Goal: Task Accomplishment & Management: Use online tool/utility

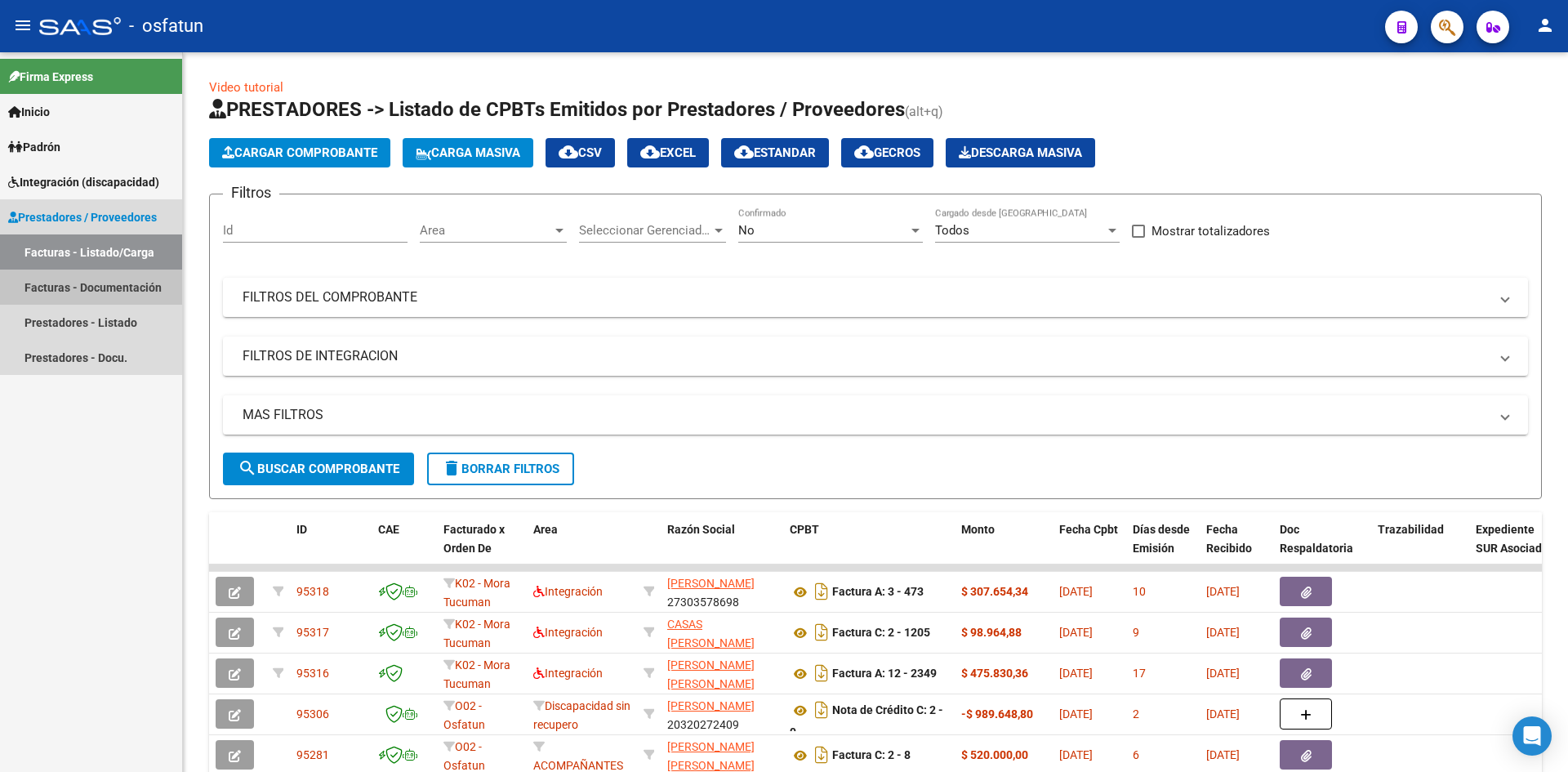
click at [133, 285] on link "Facturas - Documentación" at bounding box center [91, 287] width 182 height 35
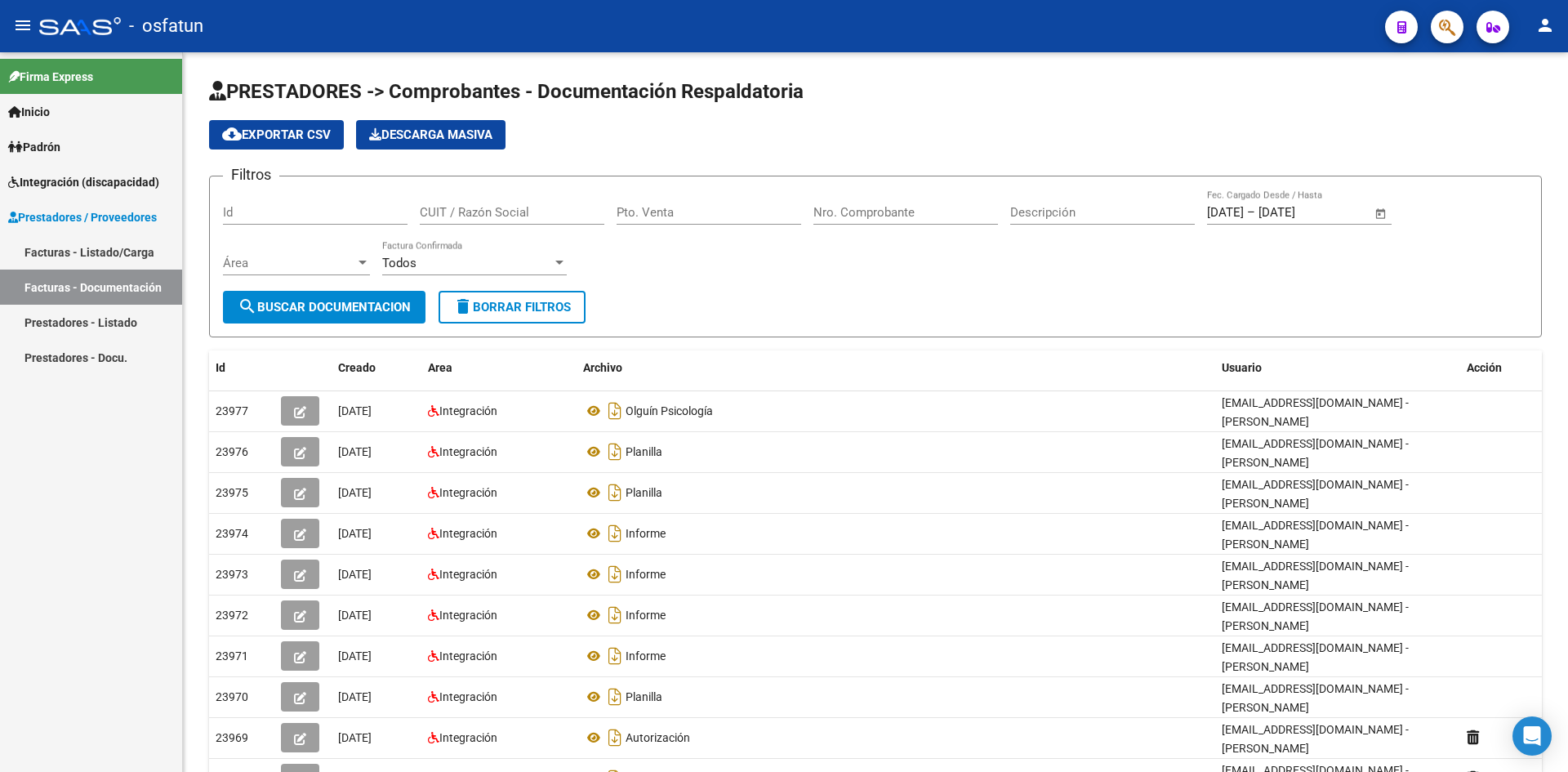
click at [133, 263] on link "Facturas - Listado/Carga" at bounding box center [91, 252] width 182 height 35
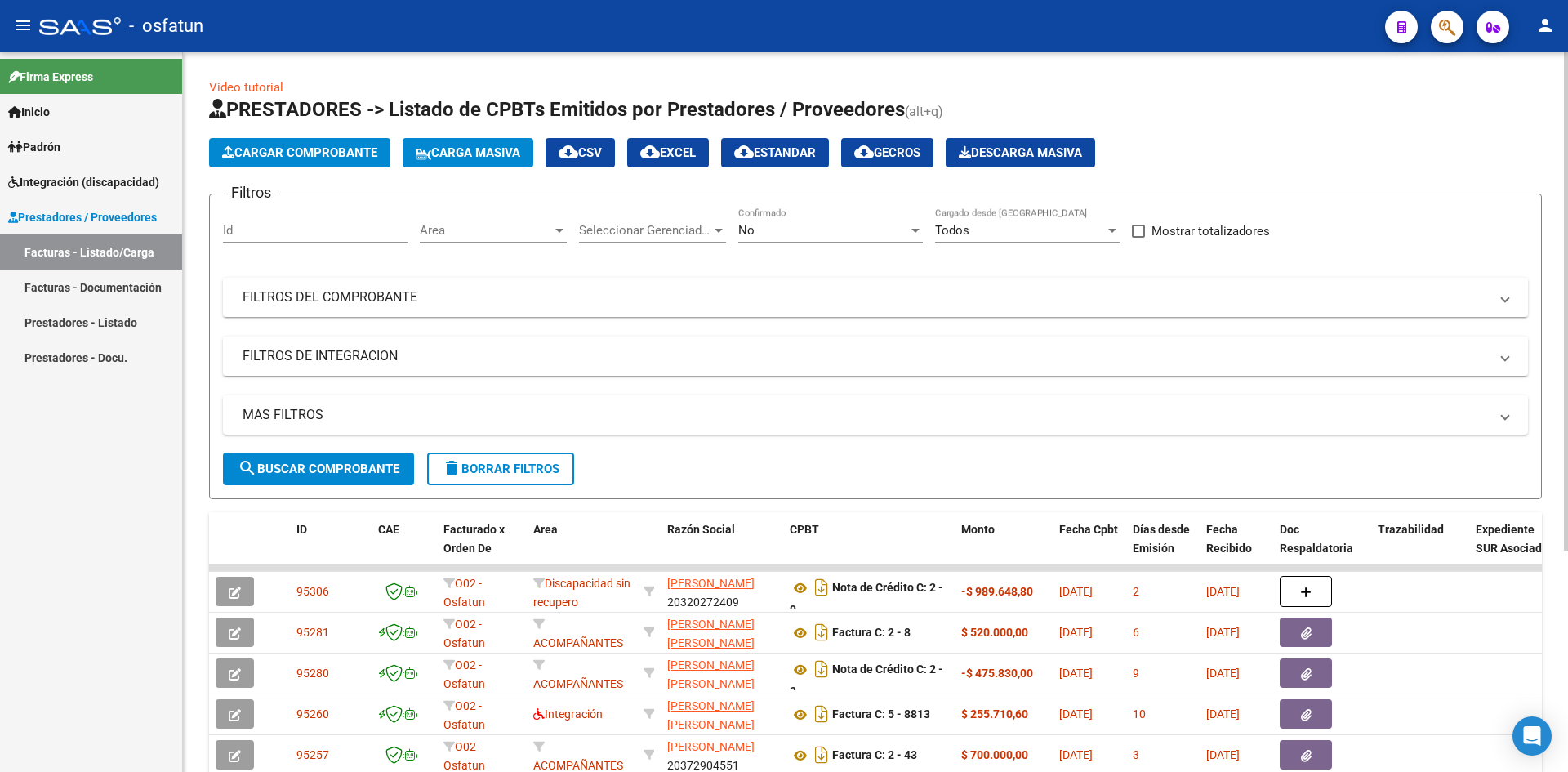
click at [775, 235] on div "No" at bounding box center [824, 231] width 170 height 15
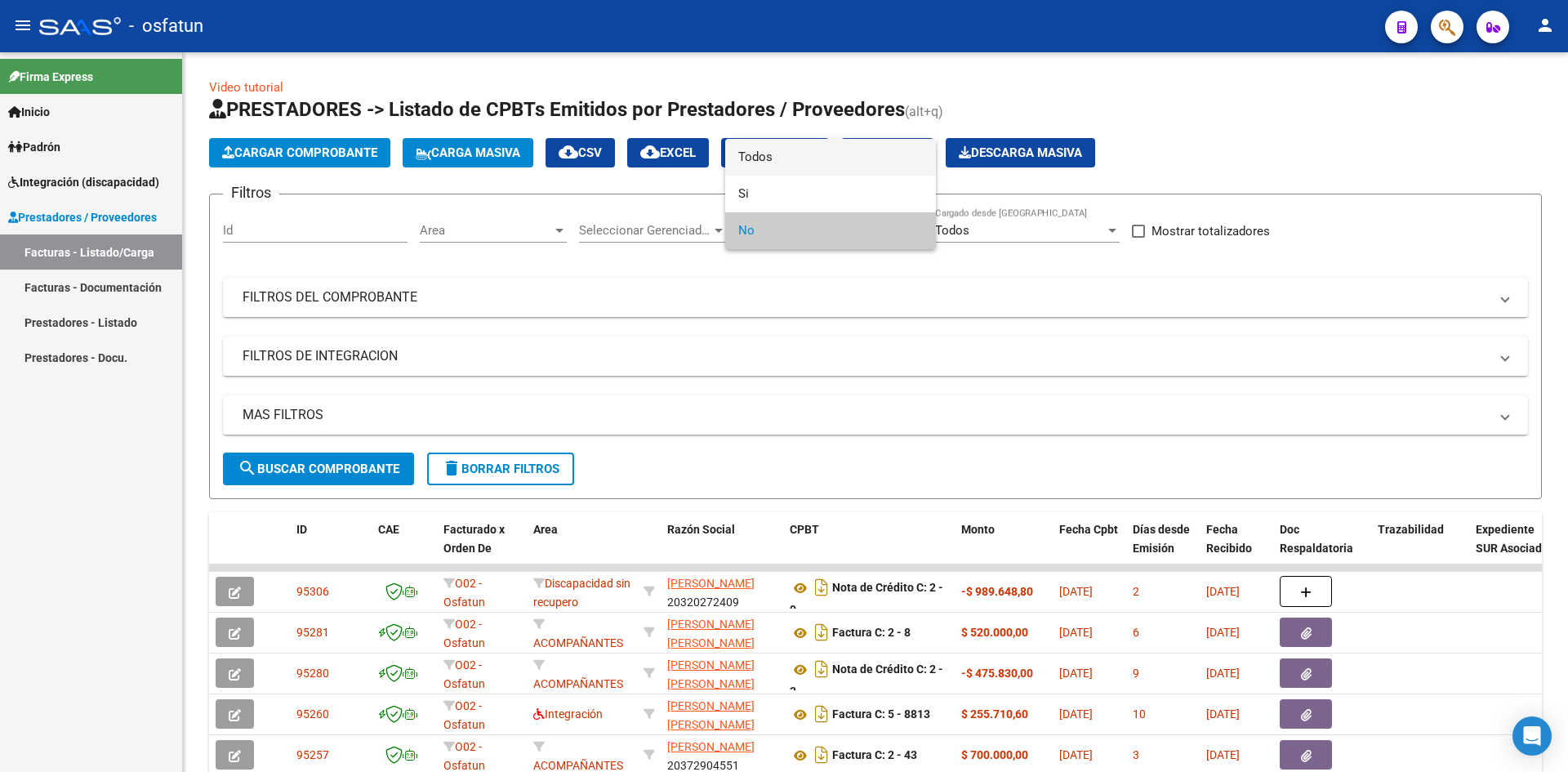
click at [797, 163] on span "Todos" at bounding box center [831, 157] width 185 height 37
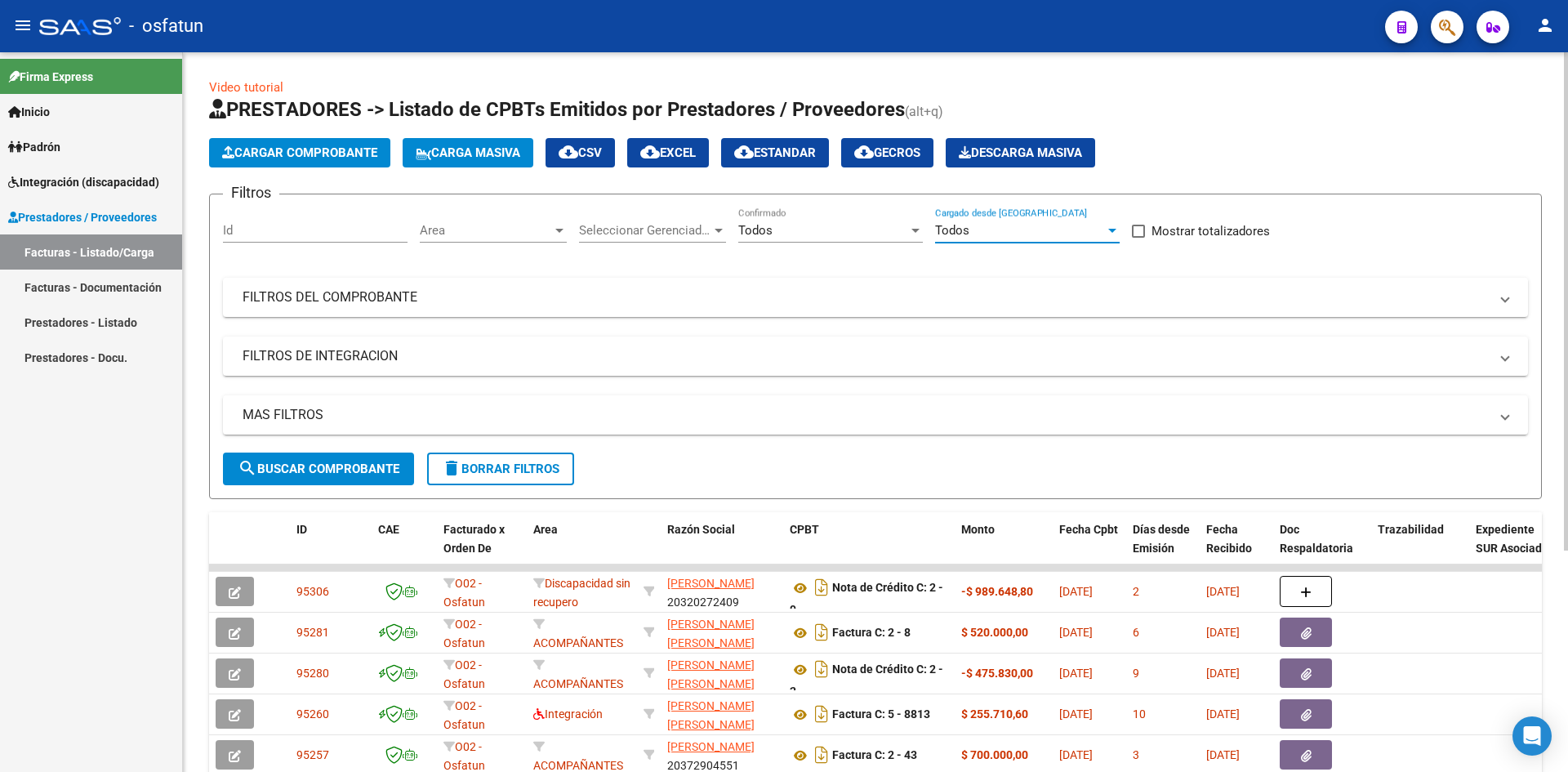
click at [1001, 232] on div "Todos" at bounding box center [1020, 231] width 170 height 15
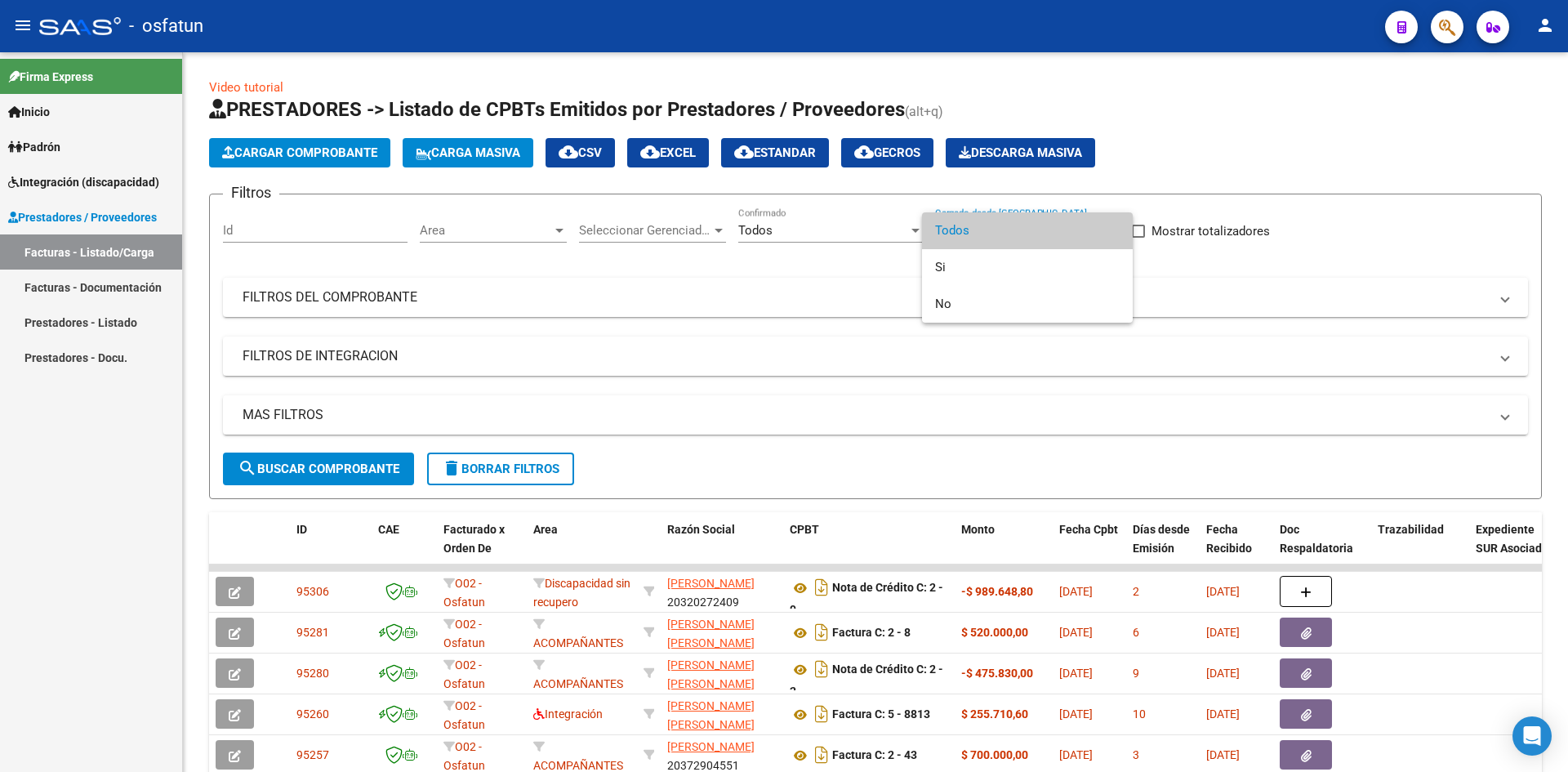
click at [831, 222] on div at bounding box center [784, 386] width 1568 height 772
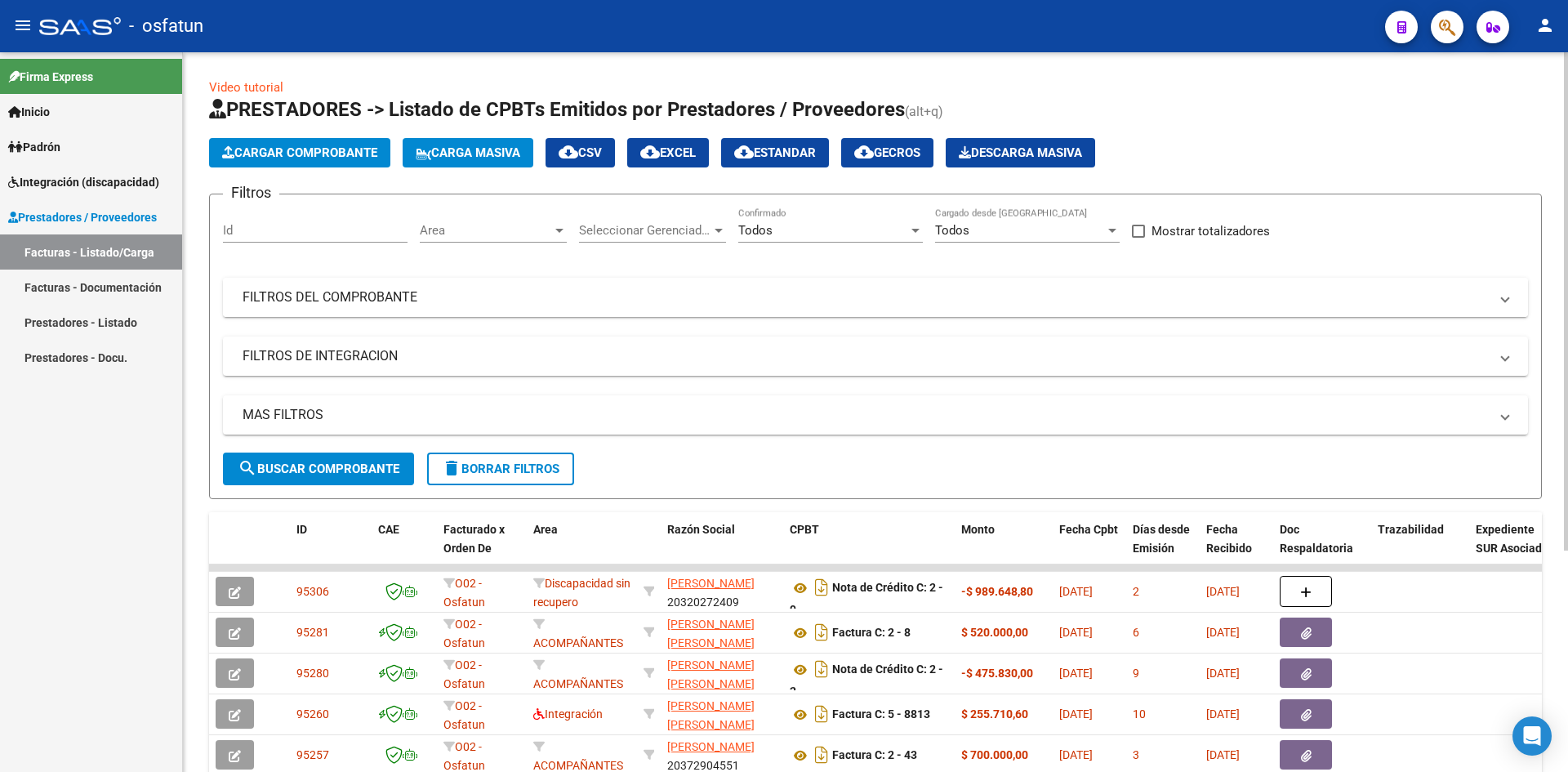
click at [812, 300] on mat-panel-title "FILTROS DEL COMPROBANTE" at bounding box center [866, 297] width 1247 height 18
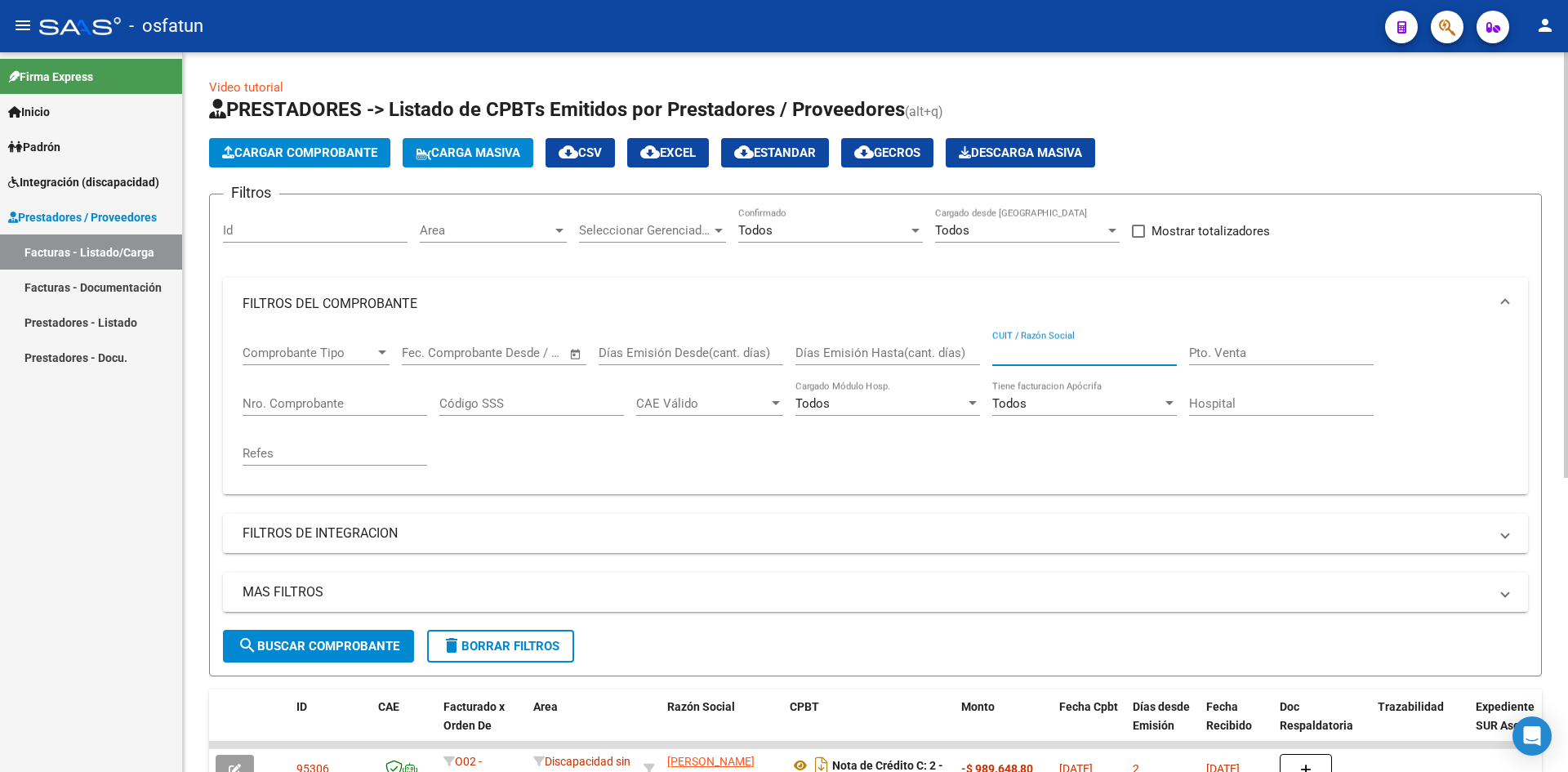
click at [1013, 357] on input "CUIT / Razón Social" at bounding box center [1085, 352] width 185 height 15
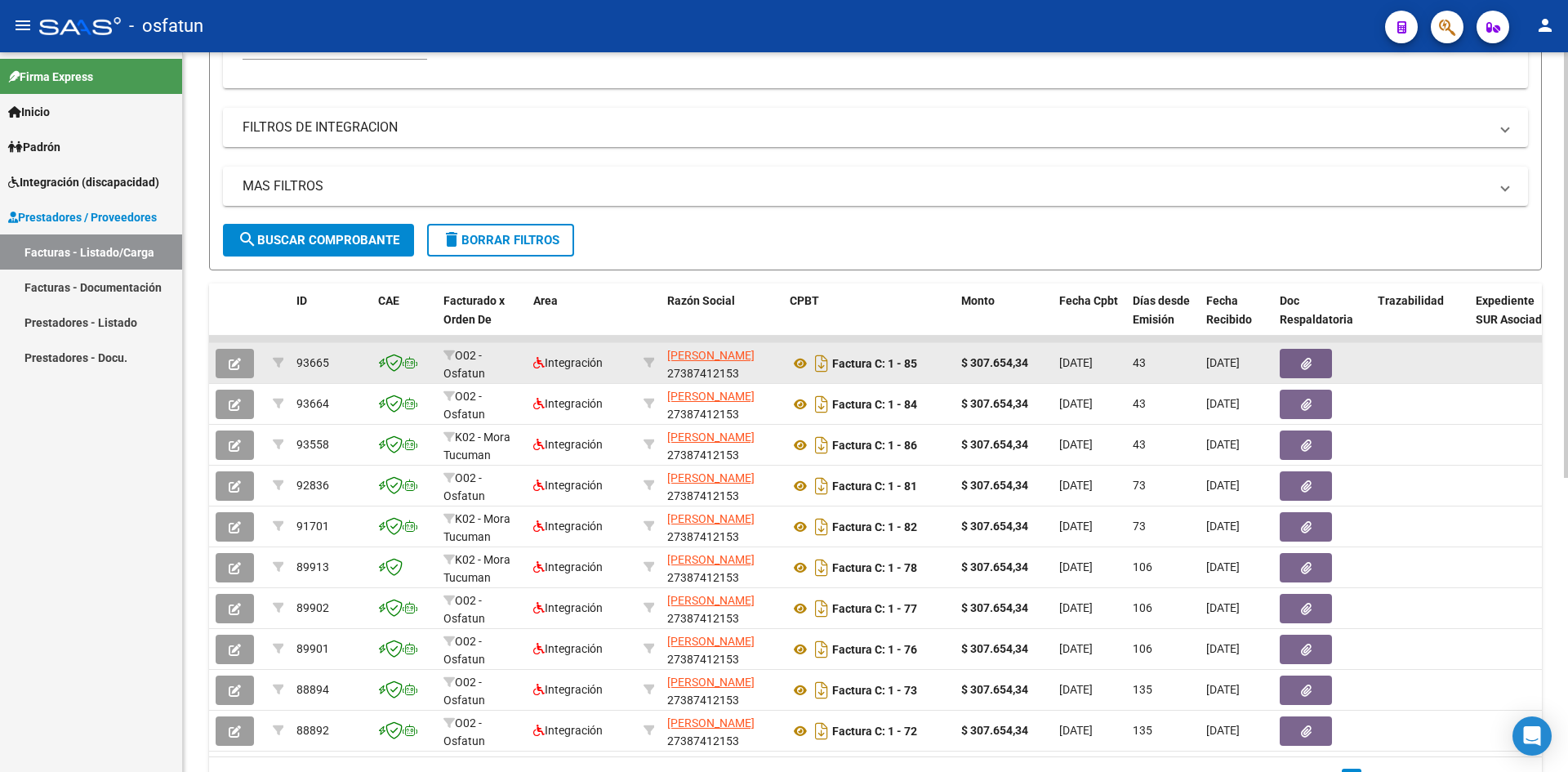
scroll to position [408, 0]
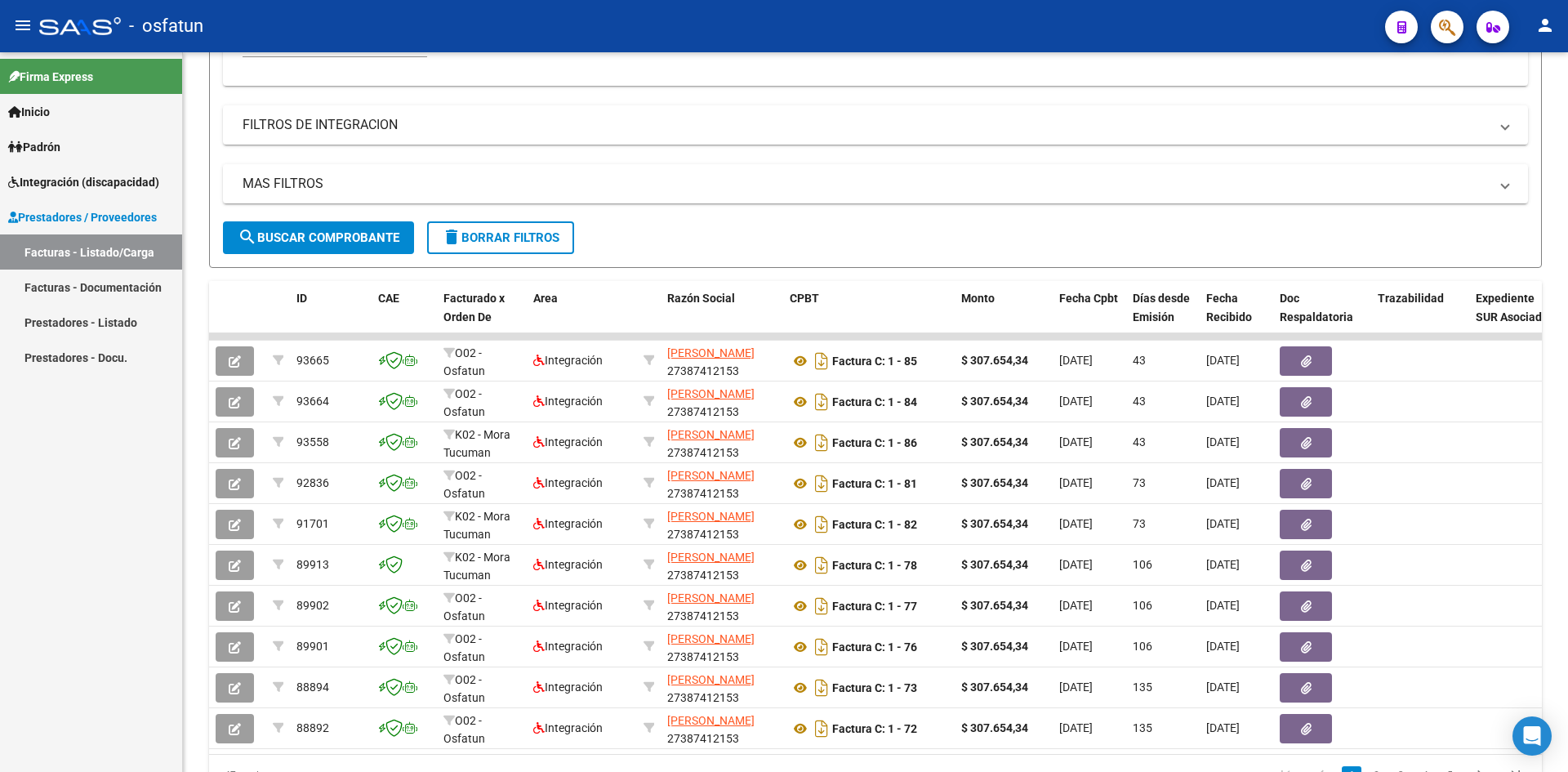
type input "27387412153"
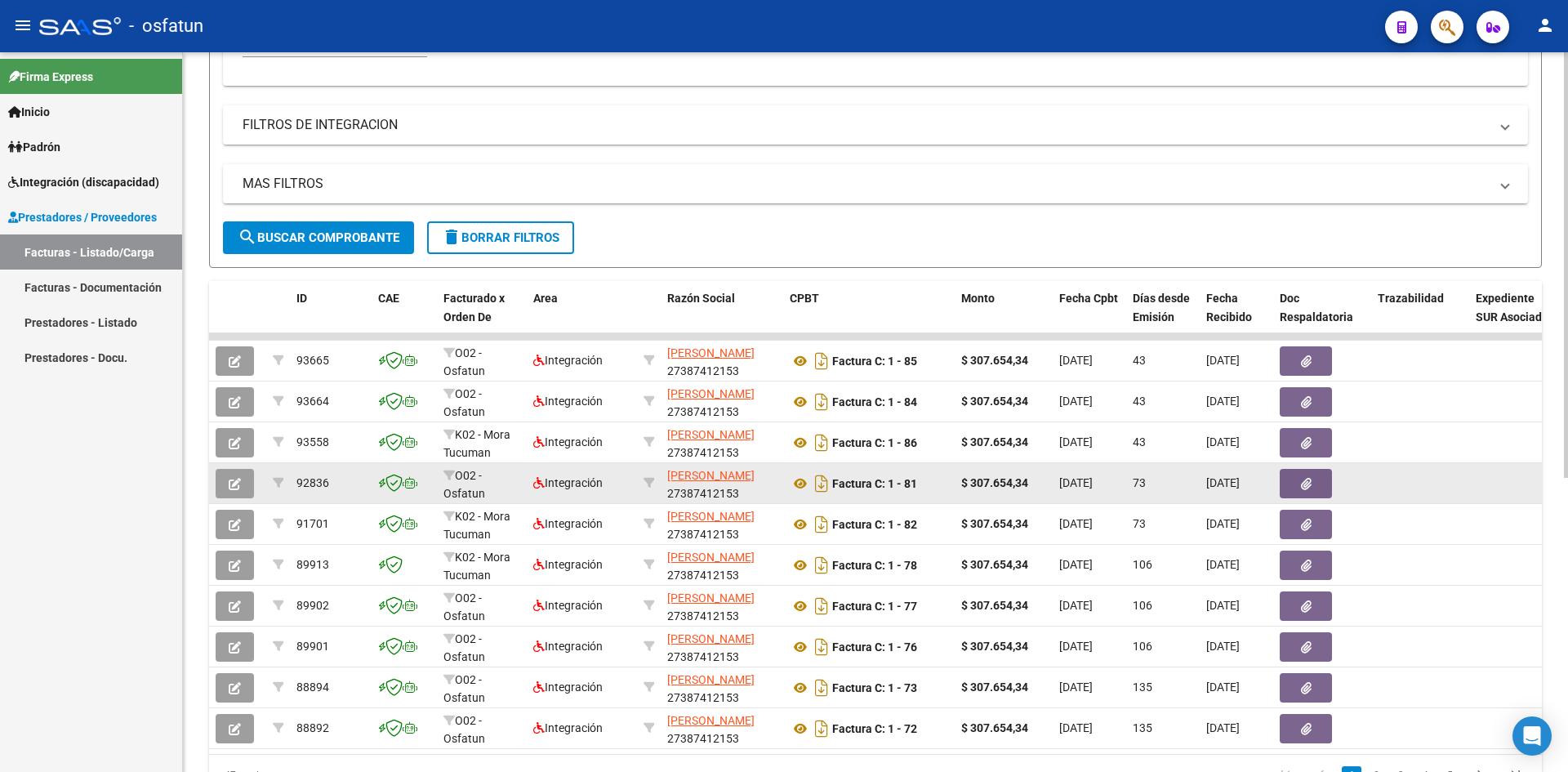
click at [240, 482] on icon "button" at bounding box center [235, 483] width 12 height 12
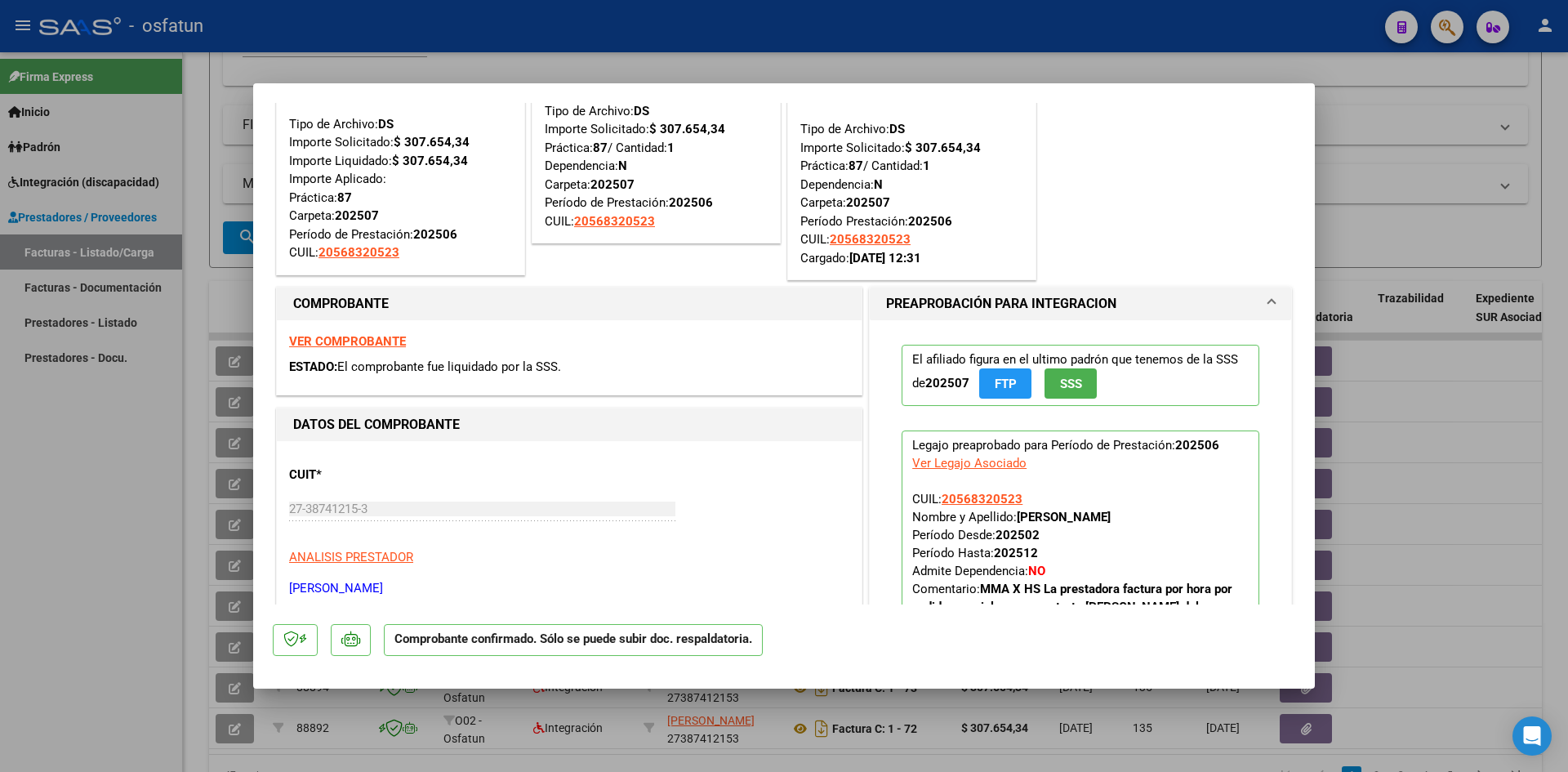
scroll to position [0, 0]
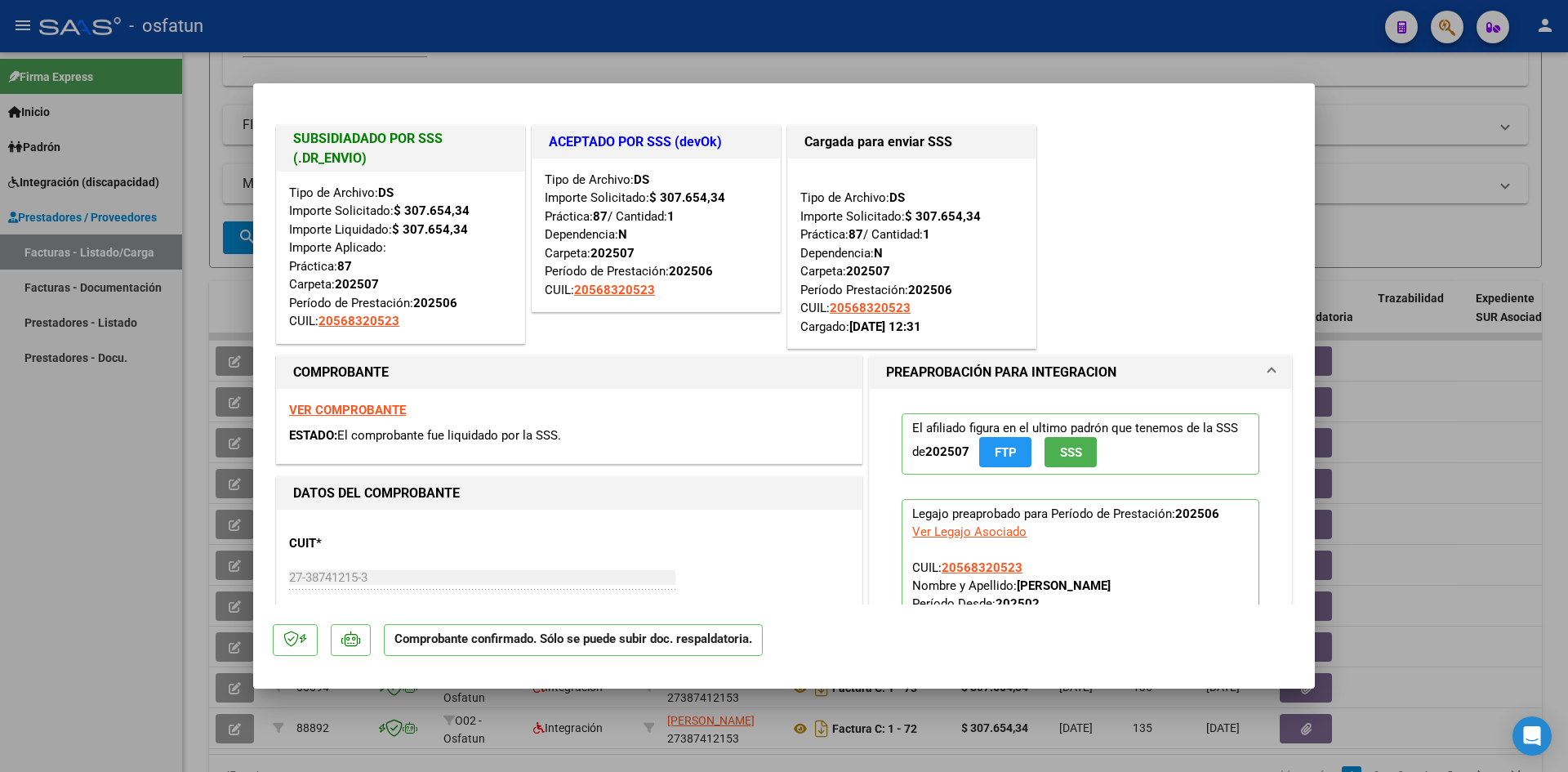
click at [962, 457] on strong "202507" at bounding box center [947, 451] width 44 height 15
